Goal: Task Accomplishment & Management: Use online tool/utility

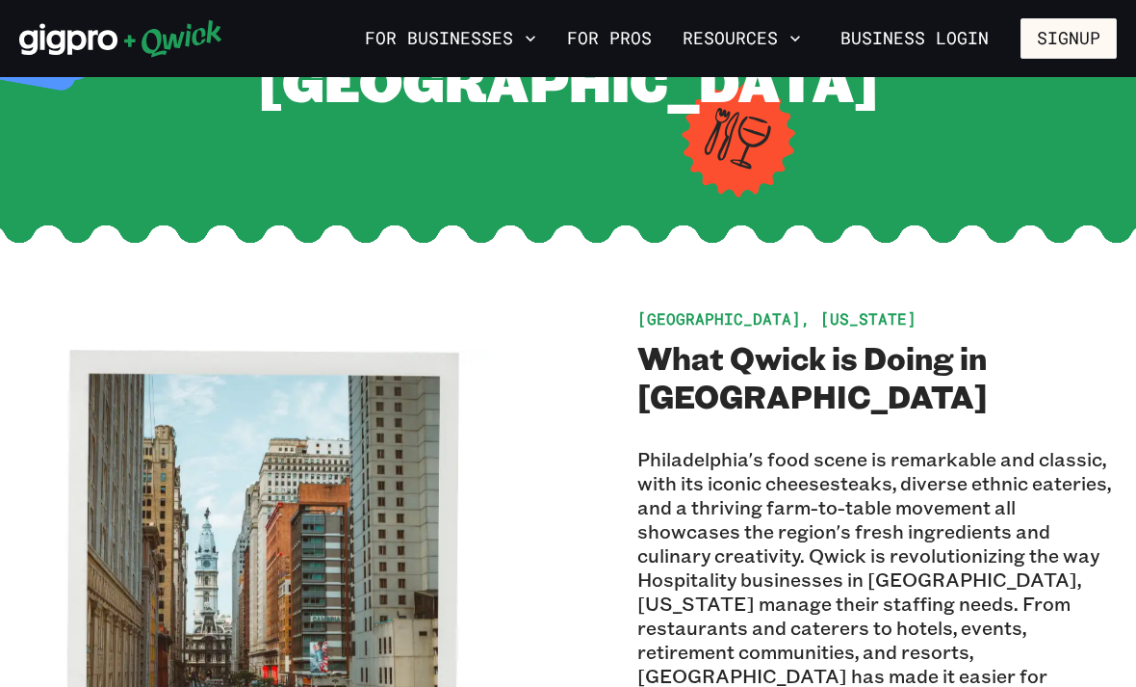
click at [356, 686] on img at bounding box center [258, 590] width 480 height 480
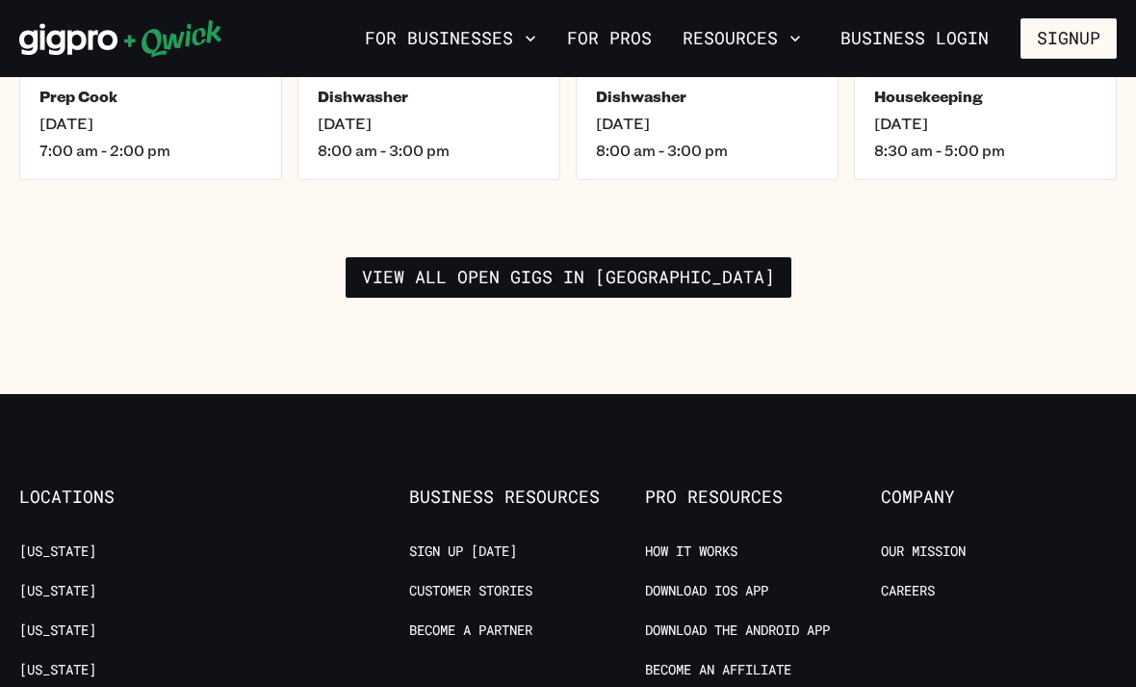
scroll to position [2995, 0]
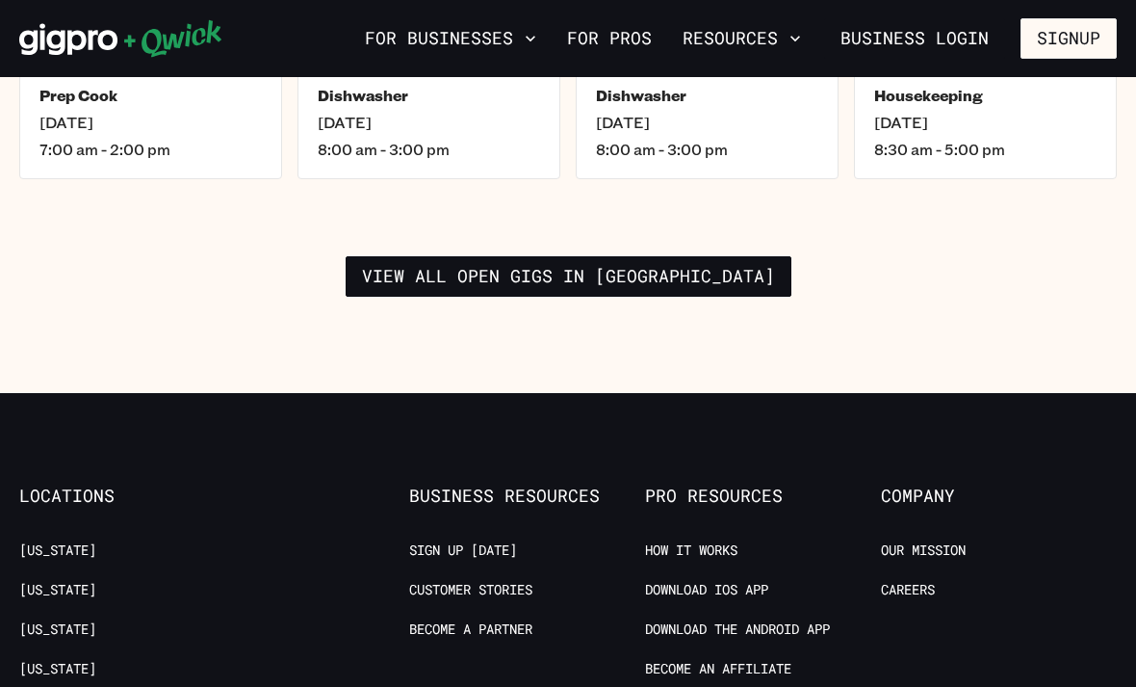
click at [679, 256] on link "View all open gigs in Philadelphia" at bounding box center [569, 276] width 446 height 40
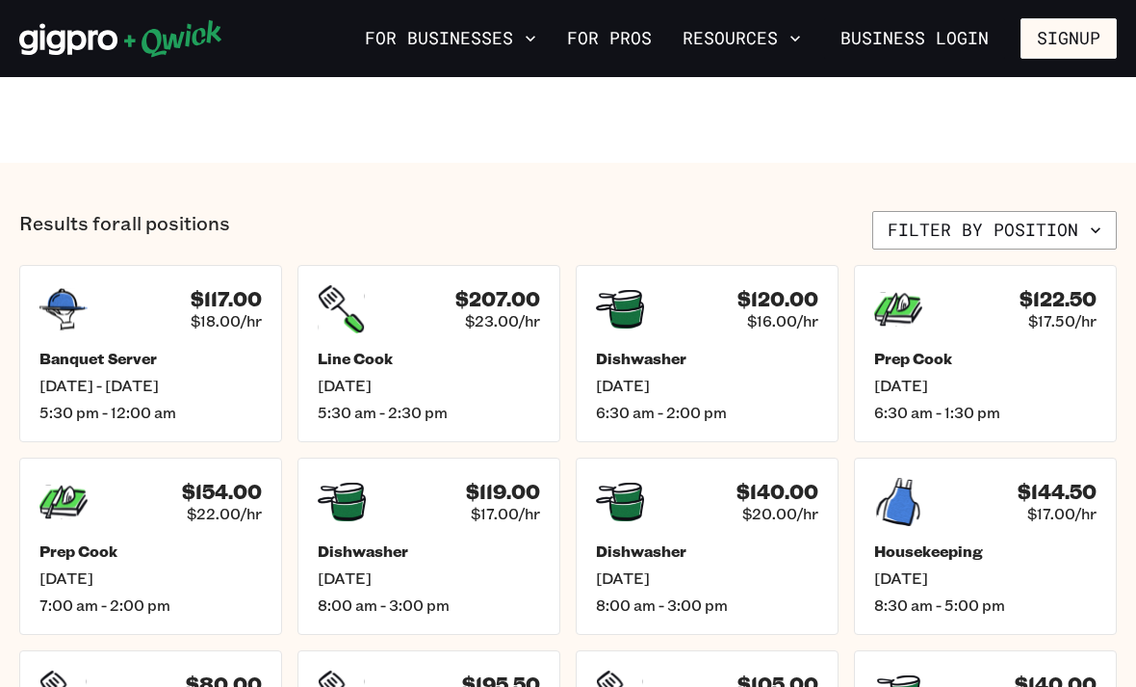
scroll to position [590, 0]
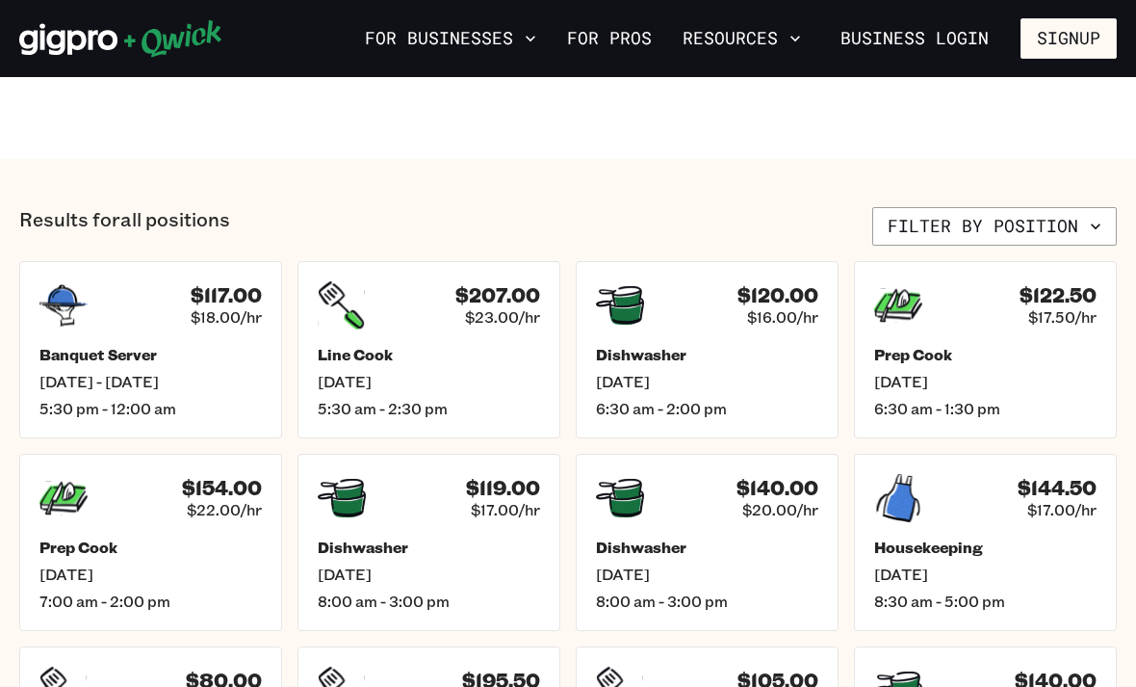
click at [402, 581] on span "Wed, Sep 10" at bounding box center [429, 573] width 222 height 19
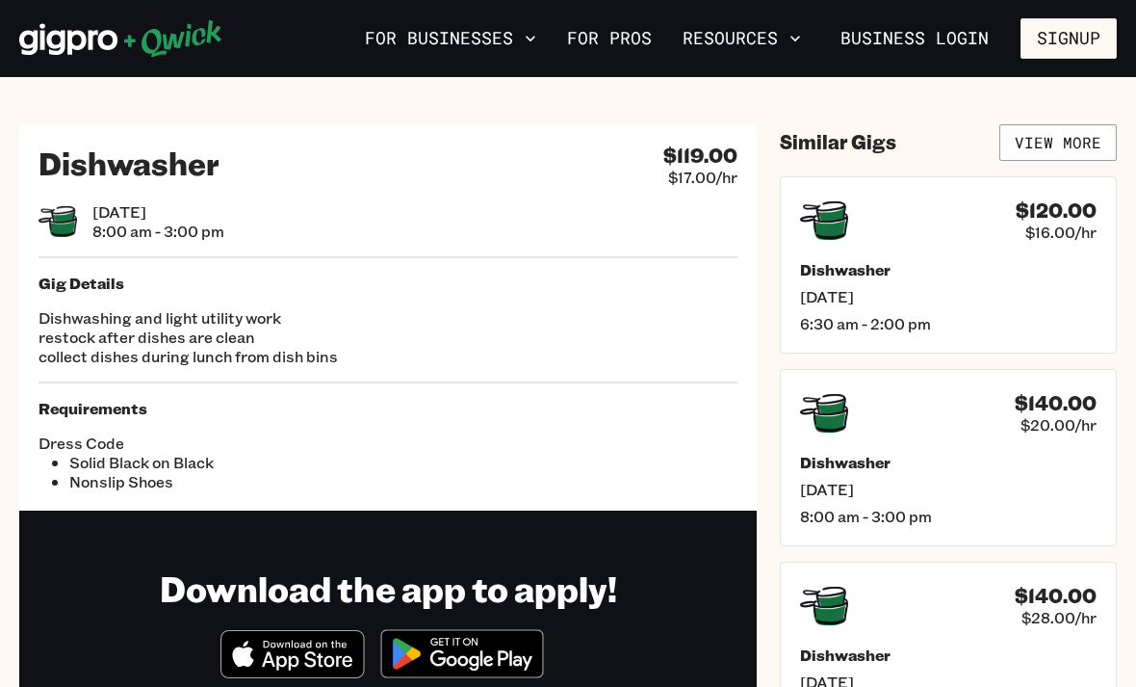
scroll to position [25, 0]
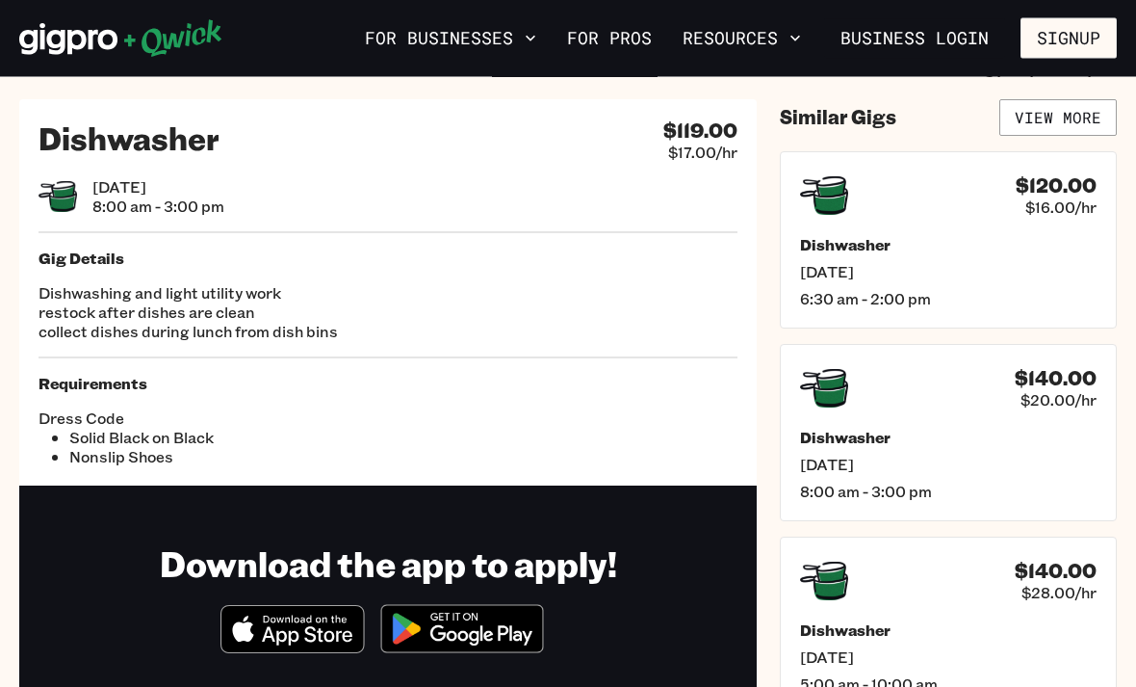
click at [272, 628] on icon "Download on the App Store" at bounding box center [292, 630] width 142 height 46
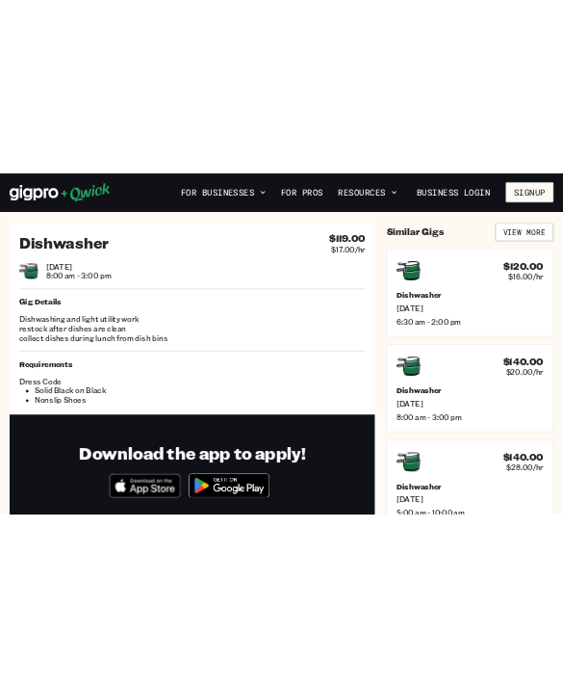
scroll to position [0, 0]
